Goal: Transaction & Acquisition: Obtain resource

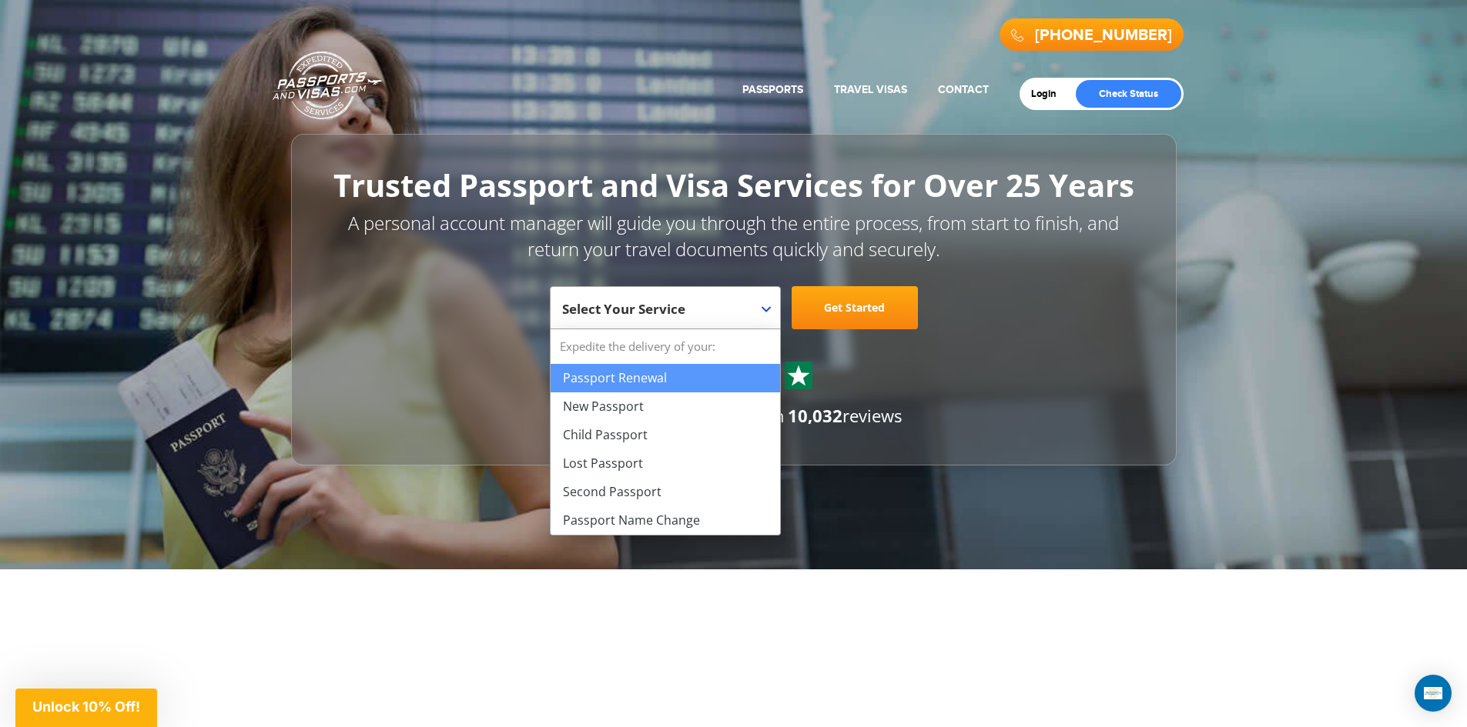
click at [764, 310] on b at bounding box center [765, 309] width 9 height 6
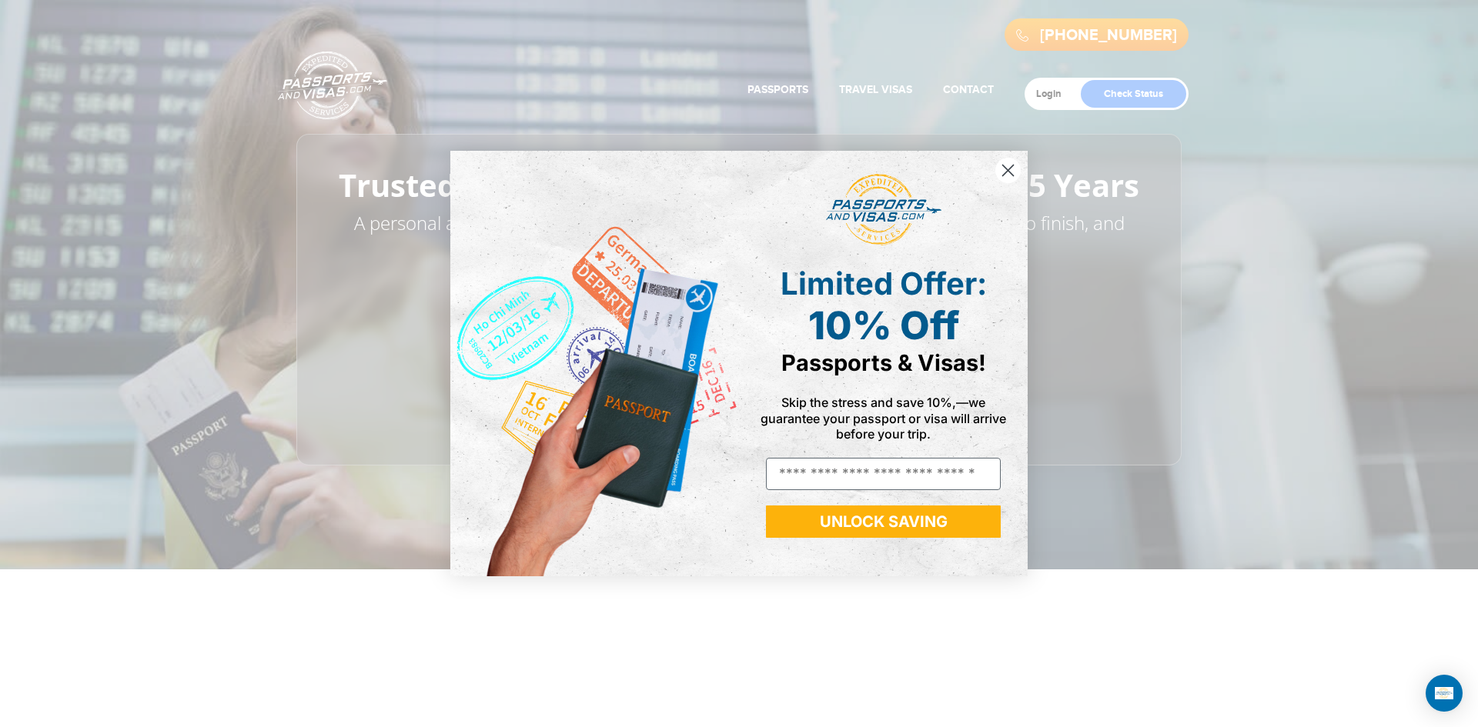
click at [1005, 166] on icon "Close dialog" at bounding box center [1008, 170] width 11 height 11
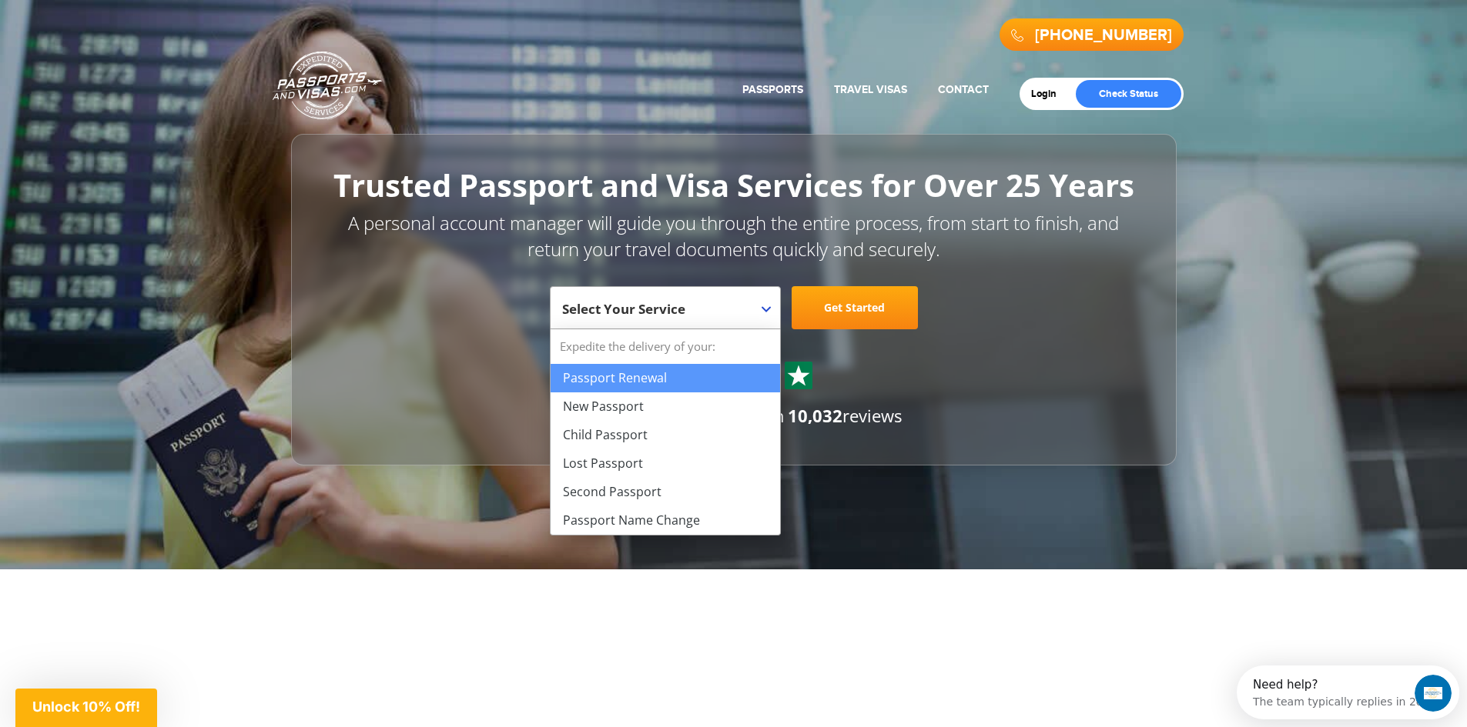
click at [774, 306] on span at bounding box center [771, 297] width 15 height 20
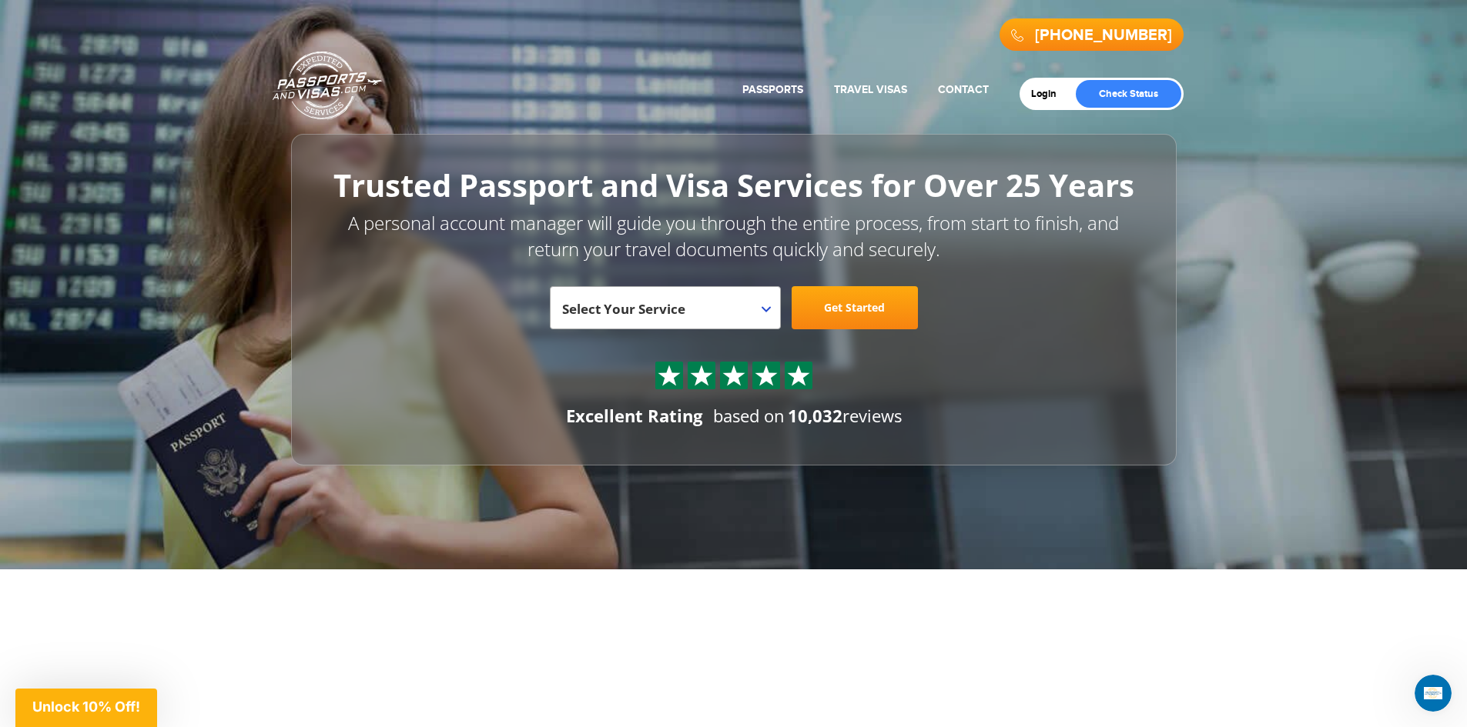
click at [1041, 553] on div "720-764-9321 Passports & Visas.com Get Passport Get Visa Login Check Status Pas…" at bounding box center [733, 285] width 1467 height 570
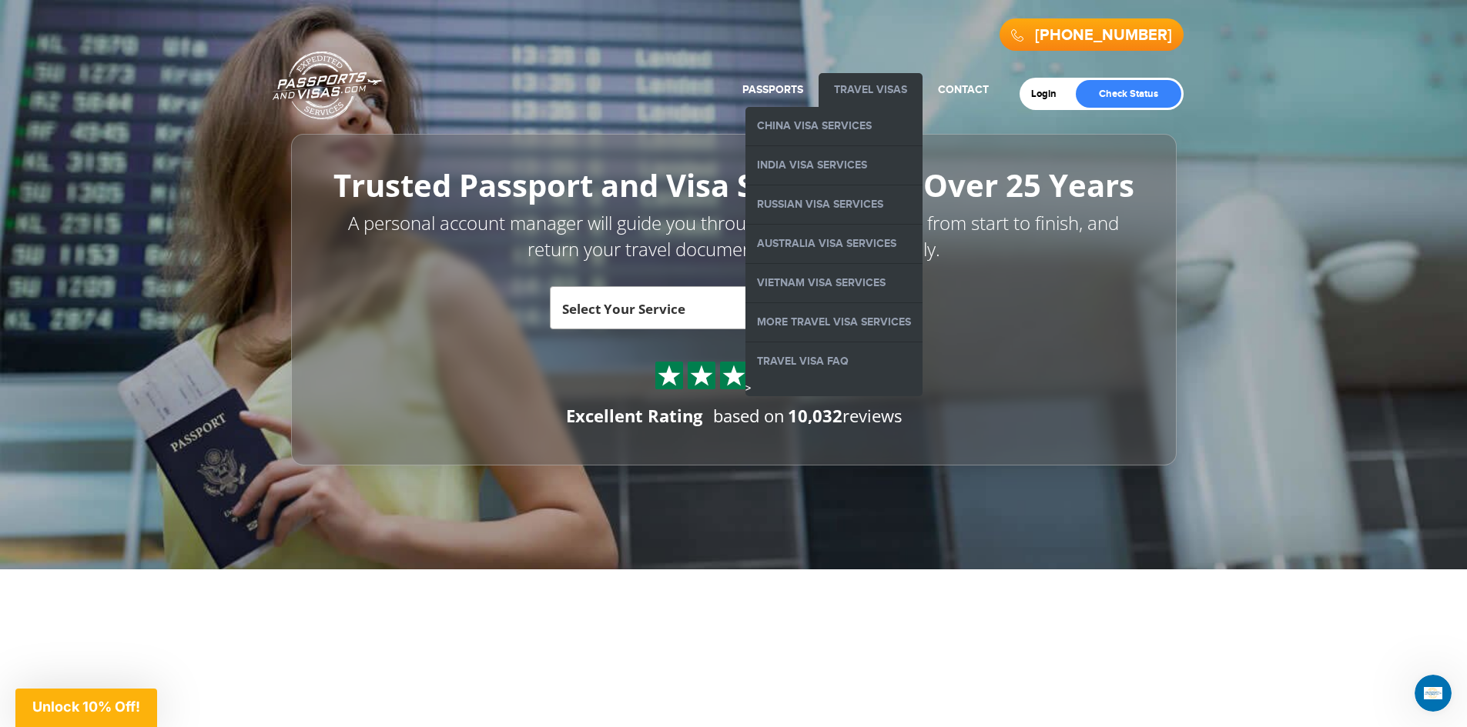
click at [892, 83] on li "Travel Visas China Visa Services India Visa Services Russian Visa Services Aust…" at bounding box center [870, 90] width 104 height 34
click at [855, 128] on link "China Visa Services" at bounding box center [833, 126] width 177 height 38
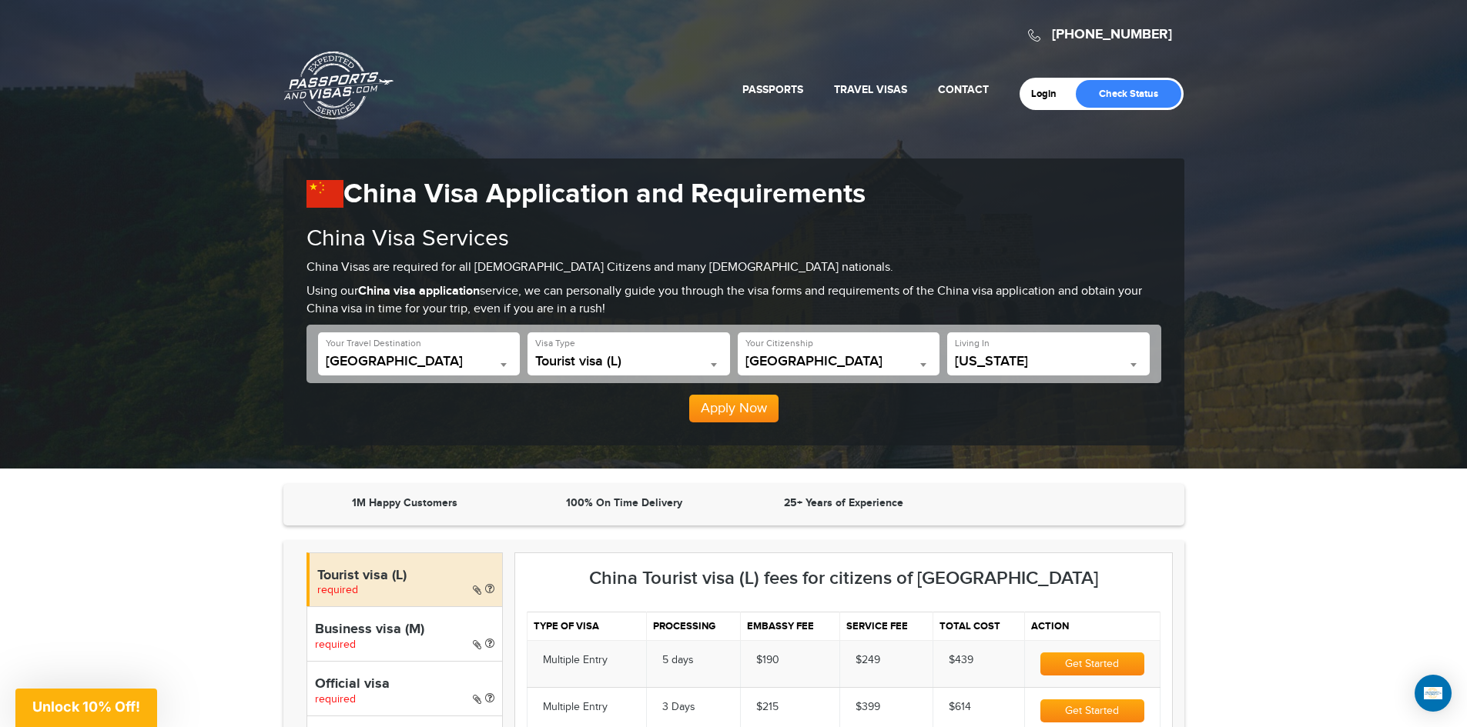
click at [1132, 366] on b at bounding box center [1133, 365] width 6 height 4
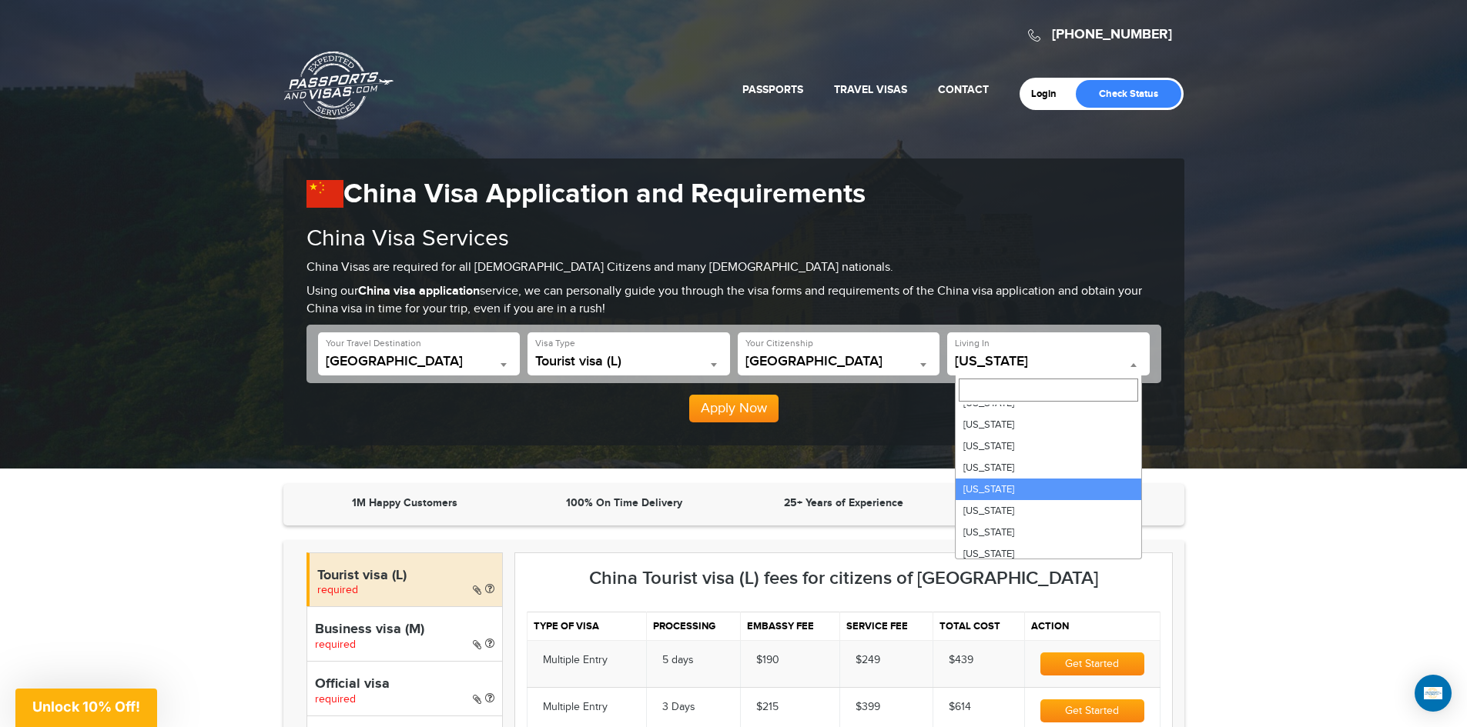
scroll to position [462, 0]
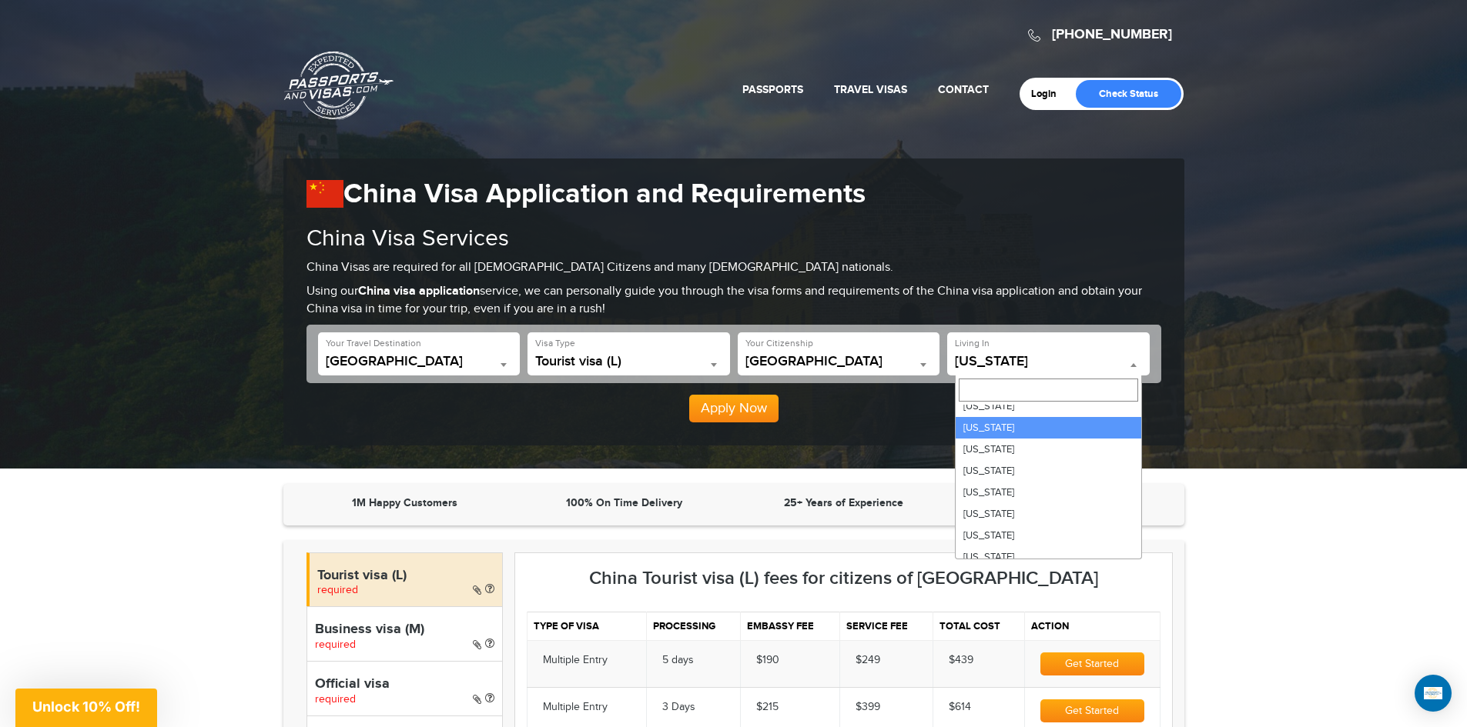
select select "**"
